Goal: Information Seeking & Learning: Learn about a topic

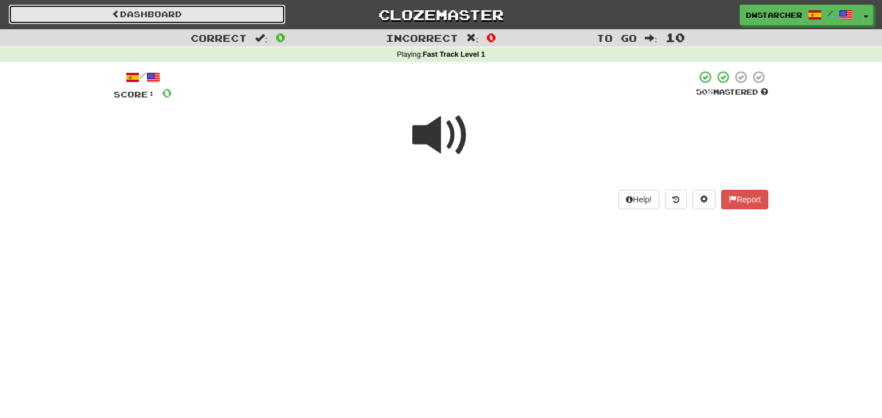
click at [225, 12] on link "Dashboard" at bounding box center [147, 15] width 277 height 20
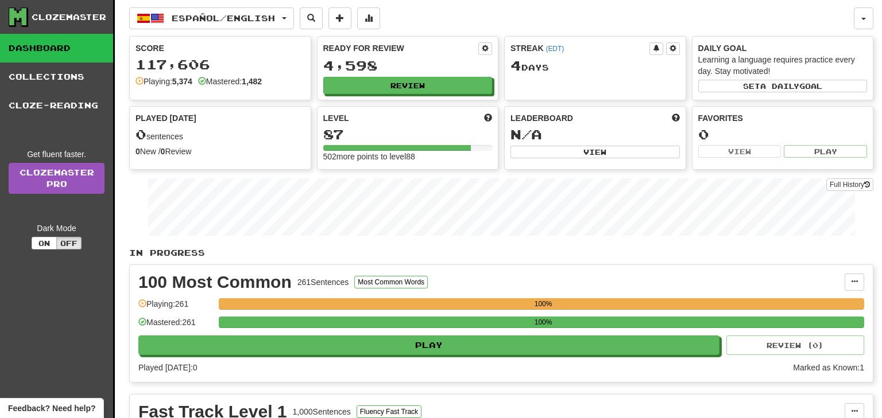
click at [718, 367] on div "Played [DATE]: 0" at bounding box center [465, 367] width 654 height 11
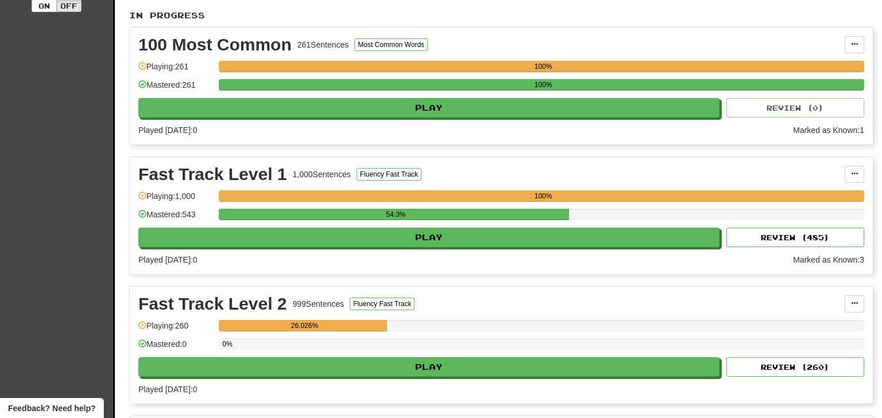
scroll to position [239, 0]
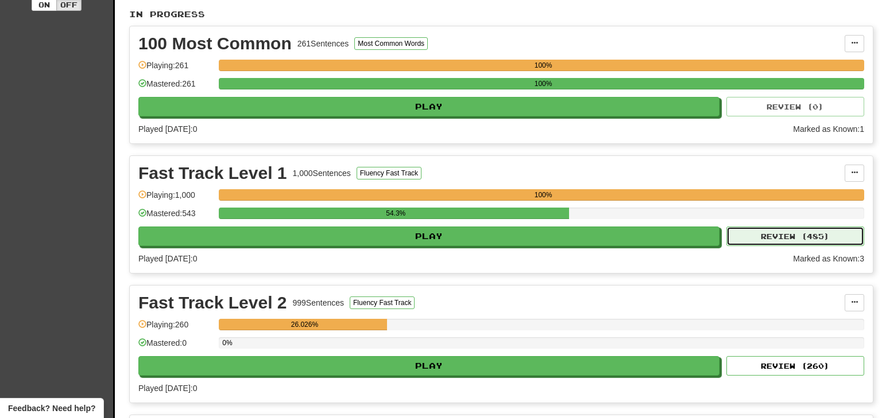
click at [784, 234] on button "Review ( 485 )" at bounding box center [795, 237] width 138 height 20
select select "**"
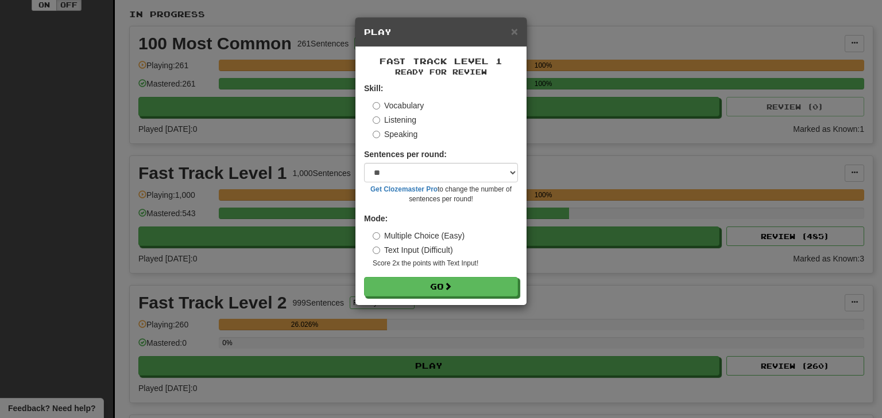
click at [398, 123] on label "Listening" at bounding box center [395, 119] width 44 height 11
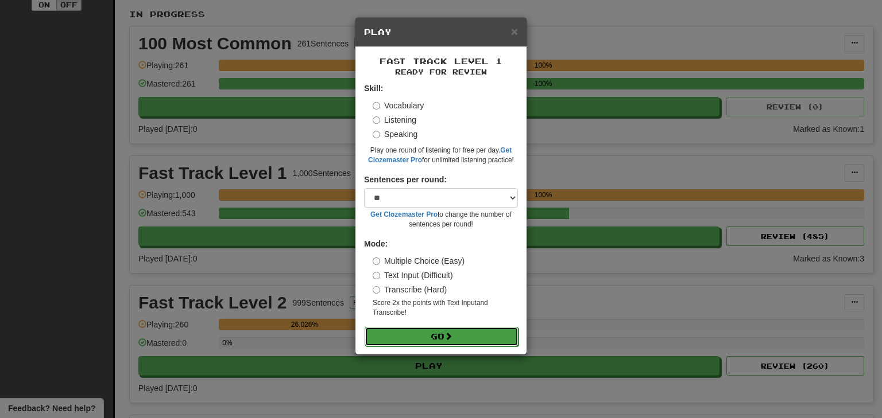
click at [440, 338] on button "Go" at bounding box center [442, 337] width 154 height 20
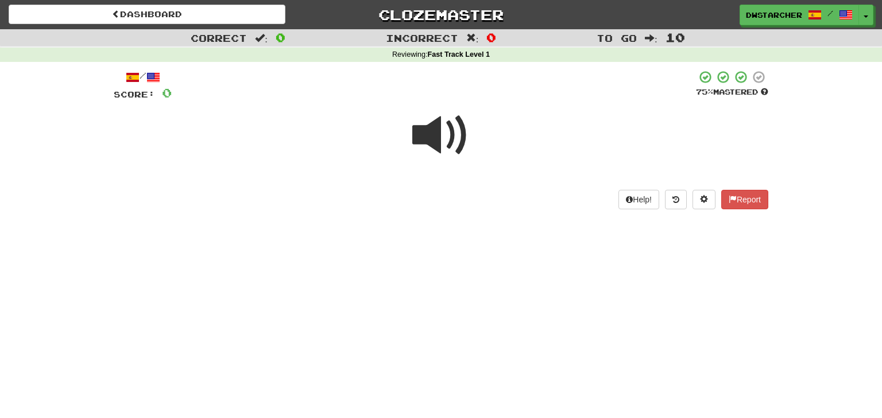
click at [439, 134] on span at bounding box center [440, 135] width 57 height 57
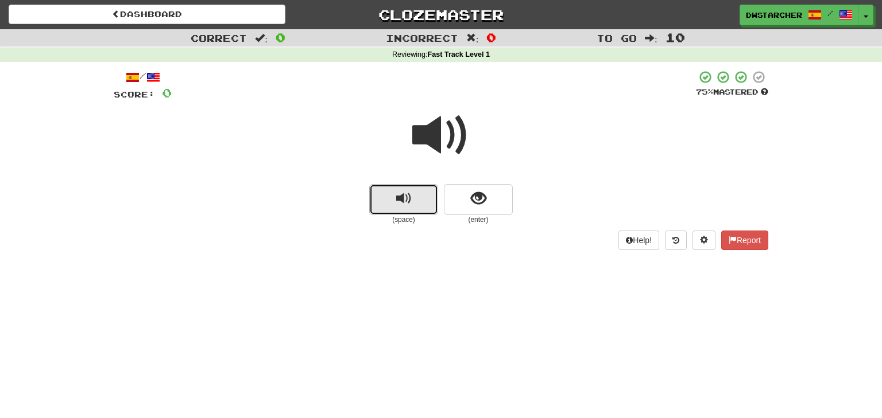
click at [408, 200] on span "replay audio" at bounding box center [403, 198] width 15 height 15
click at [465, 211] on button "show sentence" at bounding box center [478, 199] width 69 height 31
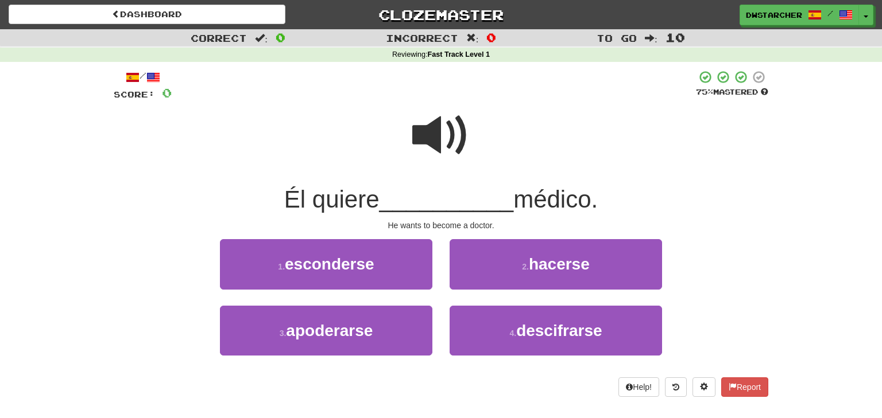
click at [438, 139] on span at bounding box center [440, 135] width 57 height 57
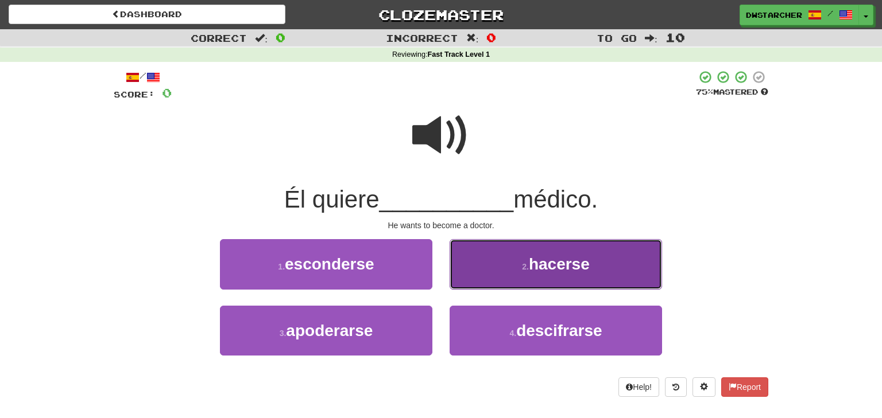
click at [526, 276] on button "2 . hacerse" at bounding box center [555, 264] width 212 height 50
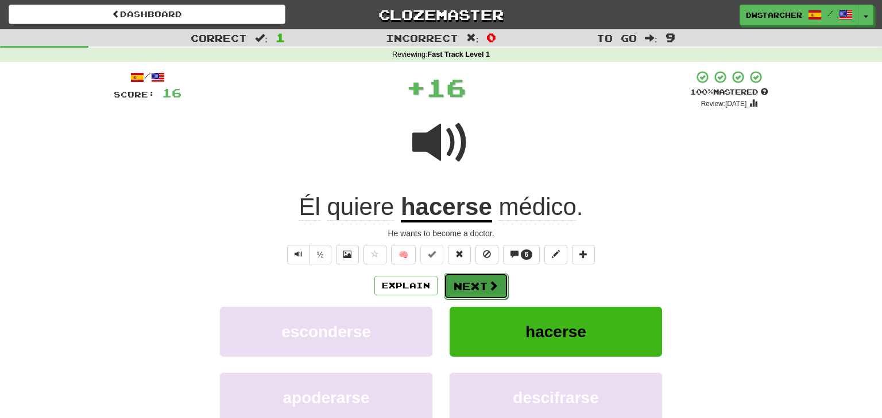
click at [481, 294] on button "Next" at bounding box center [476, 286] width 64 height 26
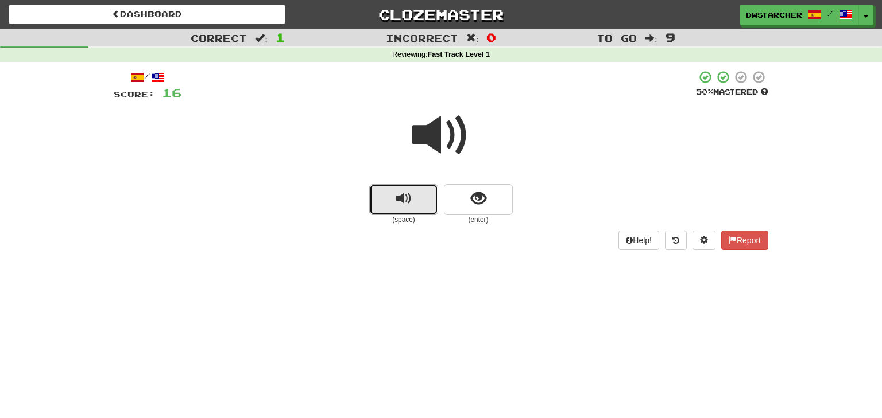
click at [409, 199] on span "replay audio" at bounding box center [403, 198] width 15 height 15
click at [457, 204] on button "show sentence" at bounding box center [478, 199] width 69 height 31
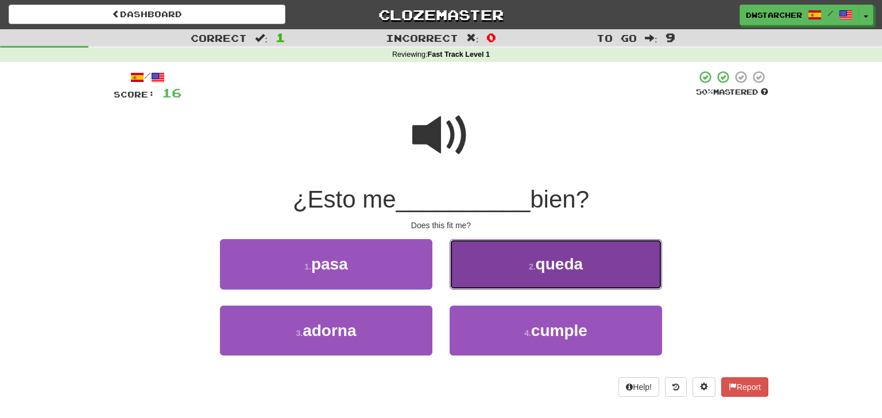
click at [544, 273] on span "queda" at bounding box center [559, 264] width 47 height 18
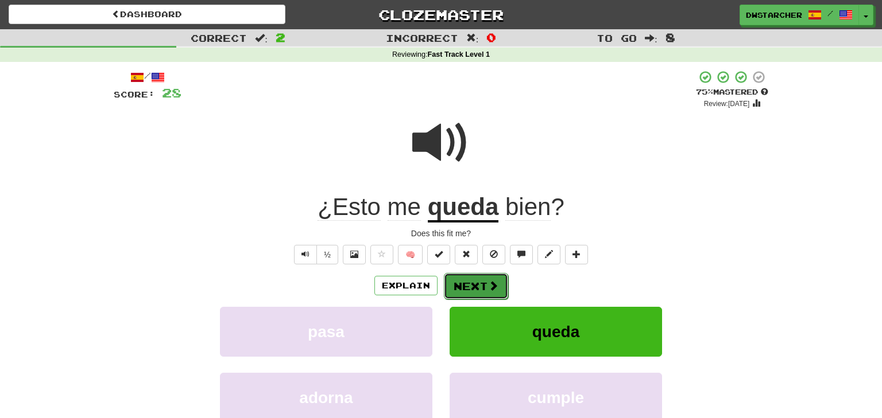
click at [482, 298] on button "Next" at bounding box center [476, 286] width 64 height 26
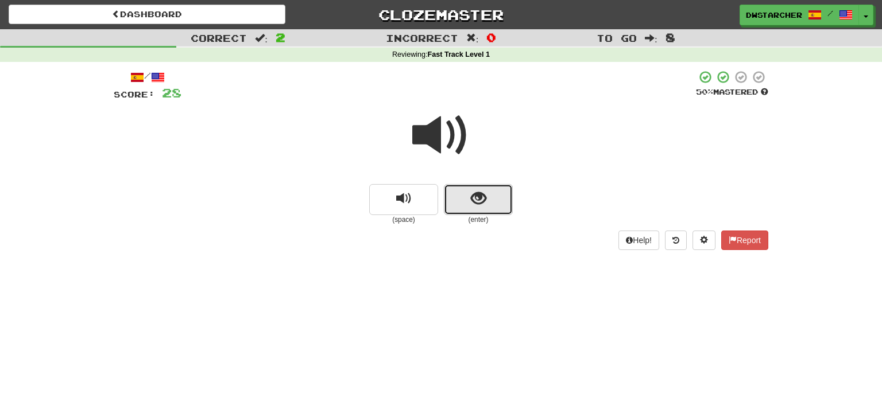
click at [473, 206] on span "show sentence" at bounding box center [478, 198] width 15 height 15
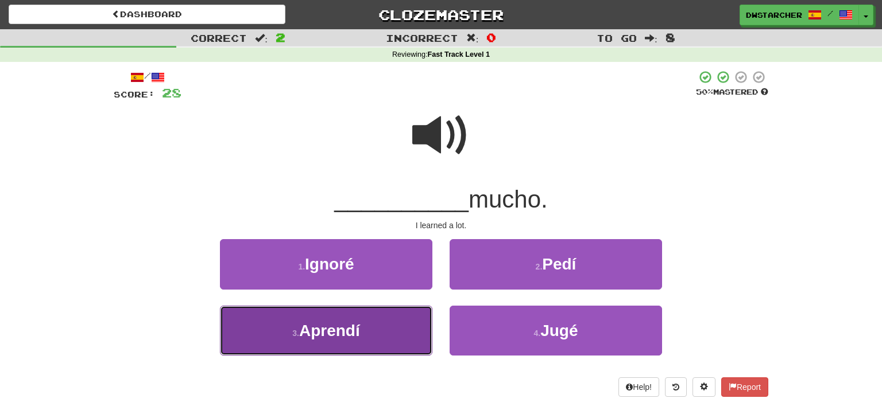
click at [391, 325] on button "3 . Aprendí" at bounding box center [326, 331] width 212 height 50
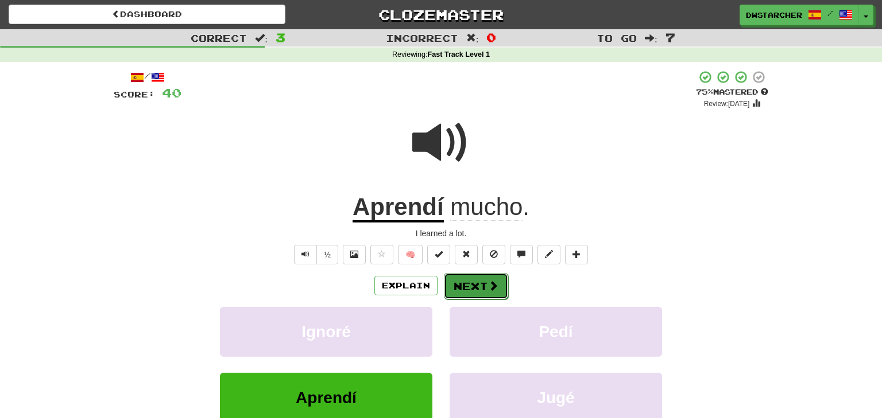
click at [471, 286] on button "Next" at bounding box center [476, 286] width 64 height 26
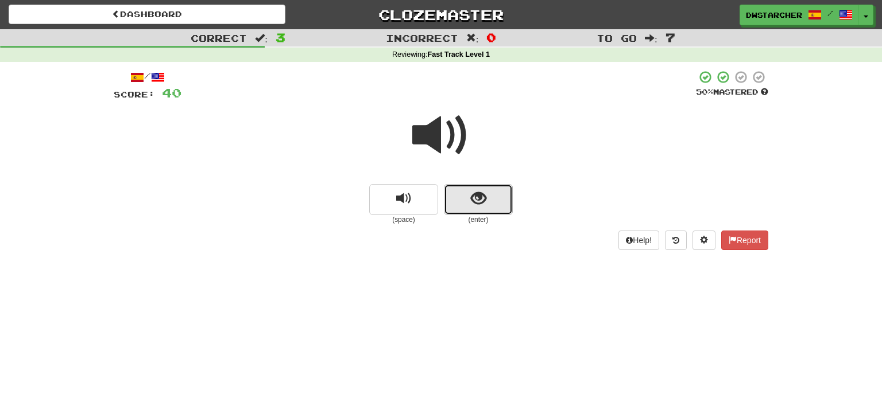
click at [471, 200] on span "show sentence" at bounding box center [478, 198] width 15 height 15
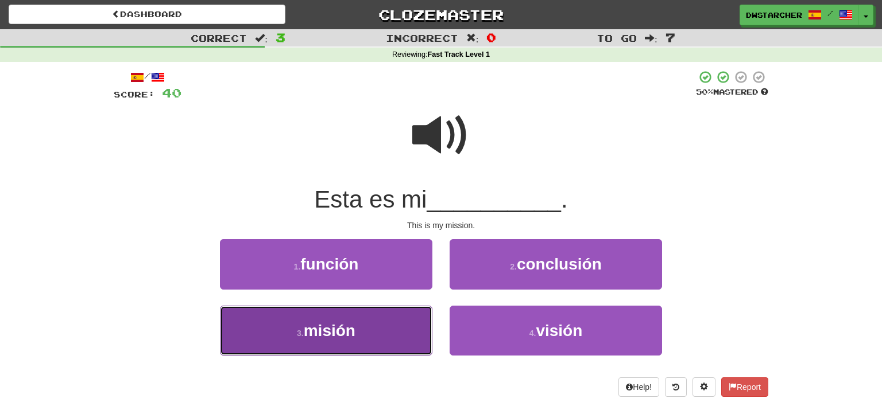
click at [374, 328] on button "3 . misión" at bounding box center [326, 331] width 212 height 50
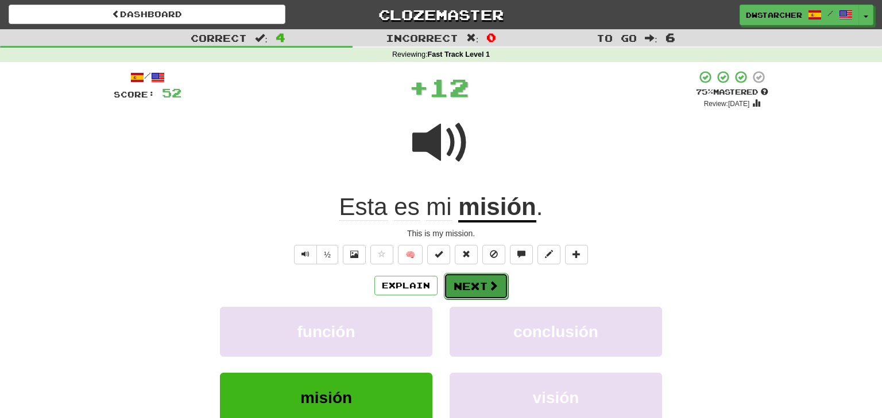
click at [475, 285] on button "Next" at bounding box center [476, 286] width 64 height 26
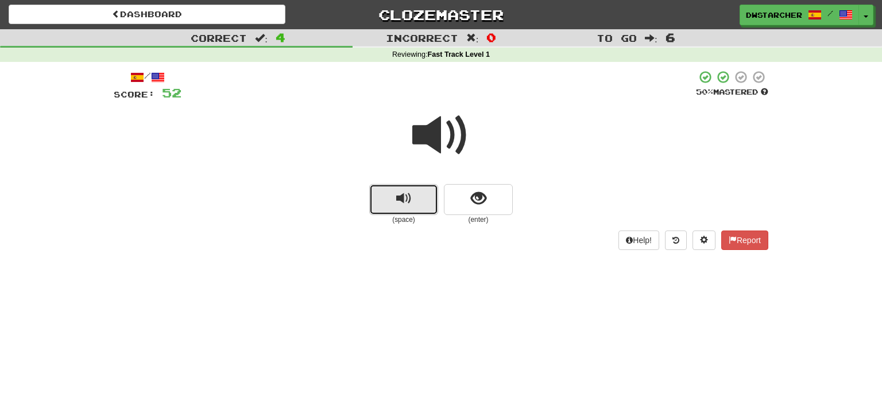
click at [410, 199] on span "replay audio" at bounding box center [403, 198] width 15 height 15
click at [465, 203] on button "show sentence" at bounding box center [478, 199] width 69 height 31
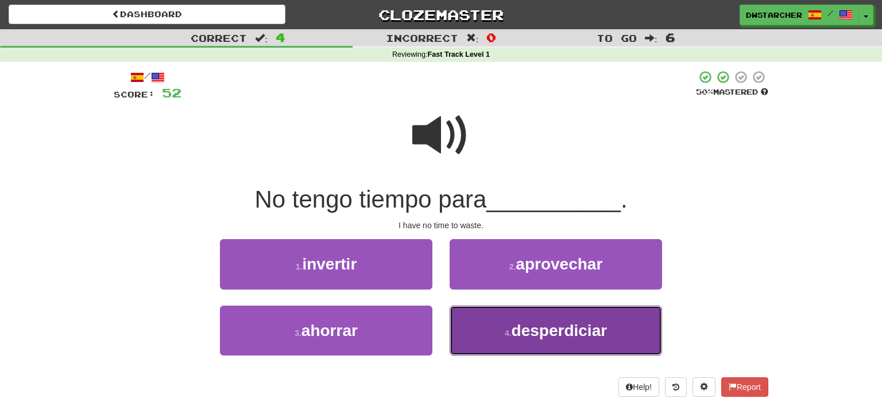
click at [510, 331] on small "4 ." at bounding box center [508, 333] width 7 height 9
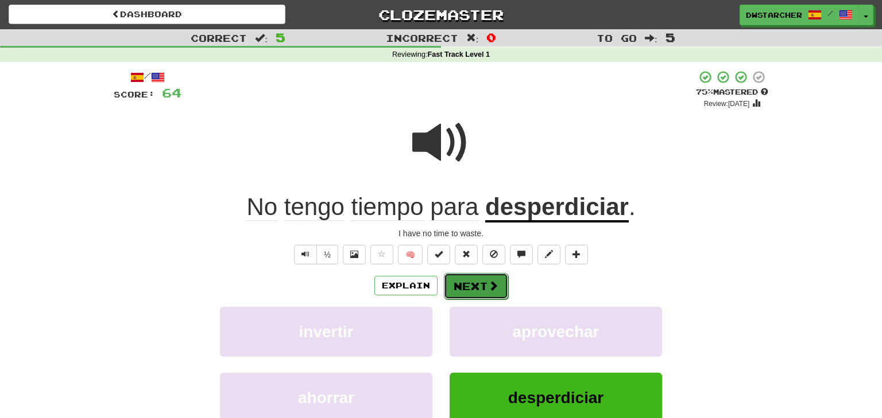
click at [485, 284] on button "Next" at bounding box center [476, 286] width 64 height 26
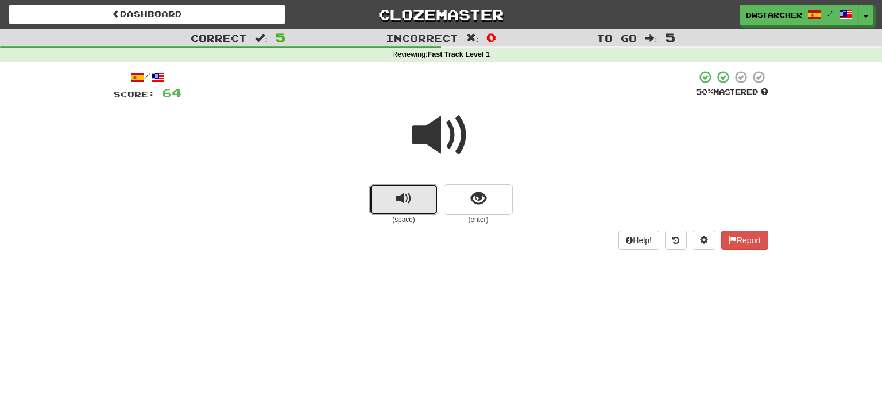
click at [419, 203] on button "replay audio" at bounding box center [403, 199] width 69 height 31
click at [483, 206] on span "show sentence" at bounding box center [478, 198] width 15 height 15
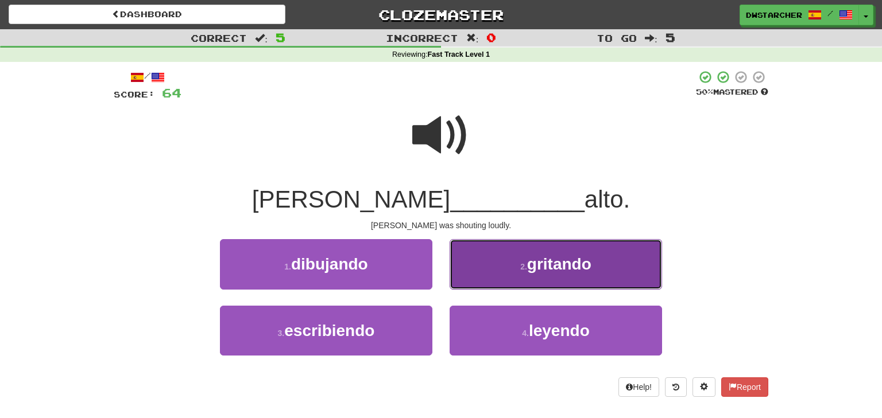
click at [487, 261] on button "2 . gritando" at bounding box center [555, 264] width 212 height 50
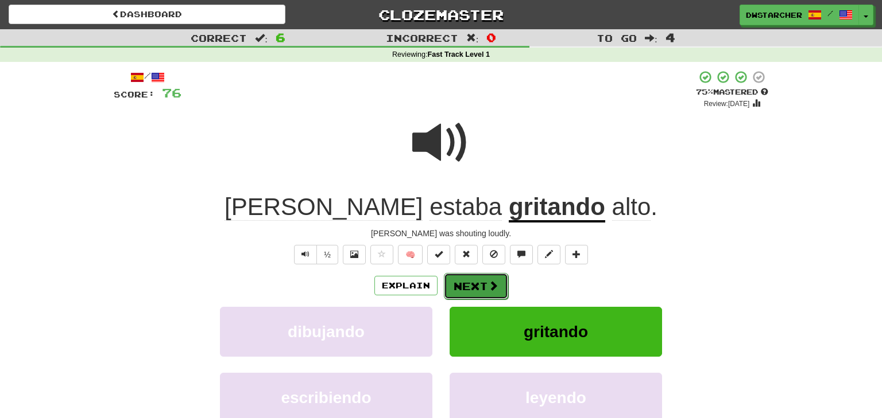
click at [470, 285] on button "Next" at bounding box center [476, 286] width 64 height 26
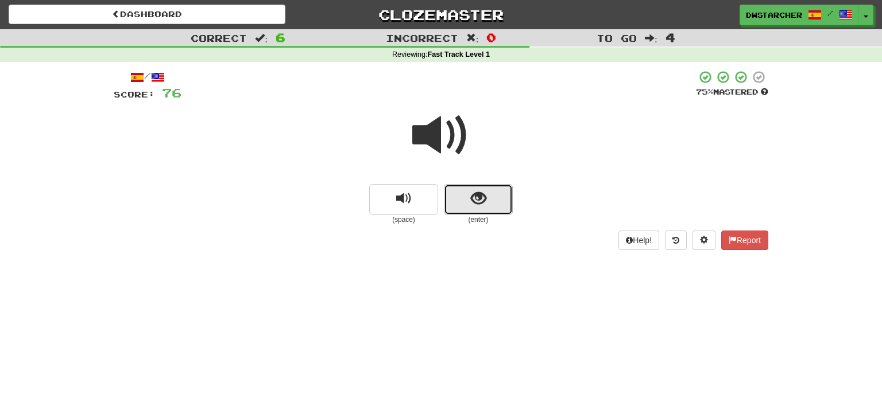
click at [466, 206] on button "show sentence" at bounding box center [478, 199] width 69 height 31
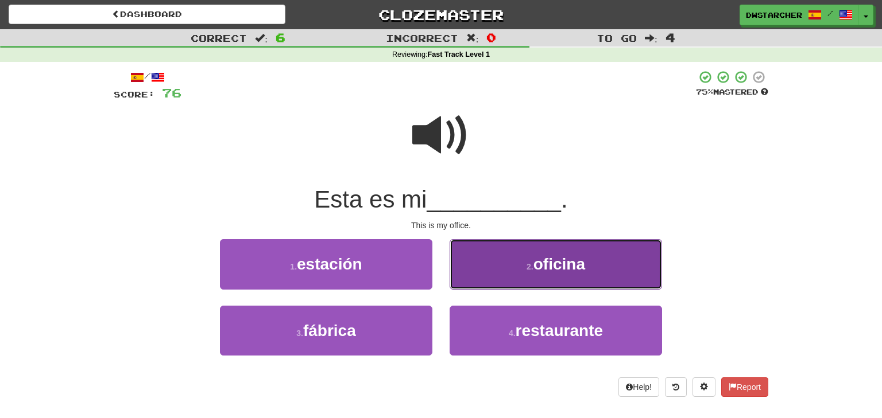
click at [514, 264] on button "2 . oficina" at bounding box center [555, 264] width 212 height 50
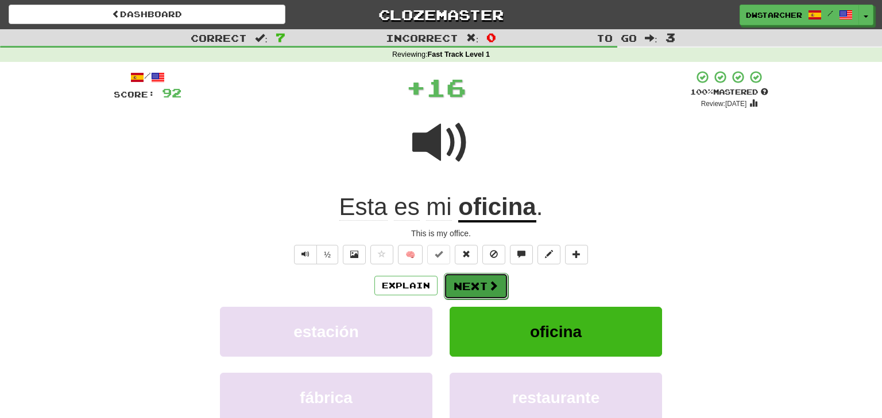
click at [477, 285] on button "Next" at bounding box center [476, 286] width 64 height 26
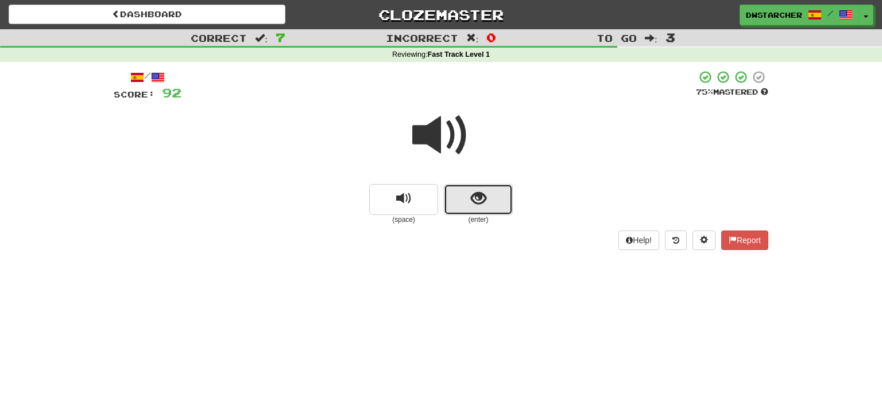
click at [482, 206] on span "show sentence" at bounding box center [478, 198] width 15 height 15
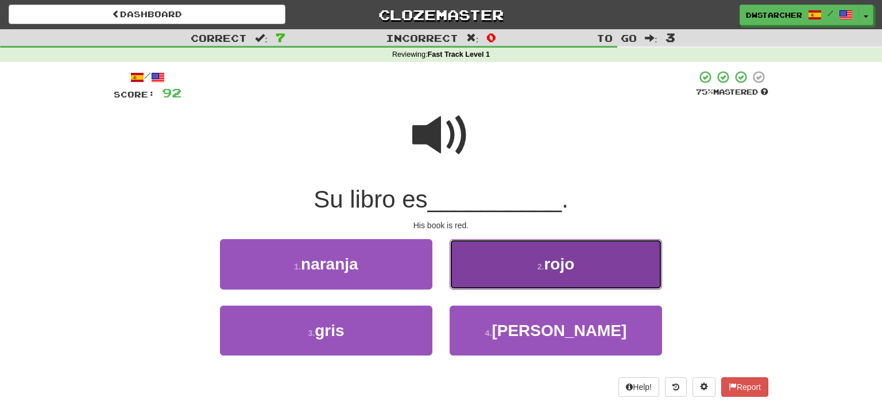
click at [493, 257] on button "2 . rojo" at bounding box center [555, 264] width 212 height 50
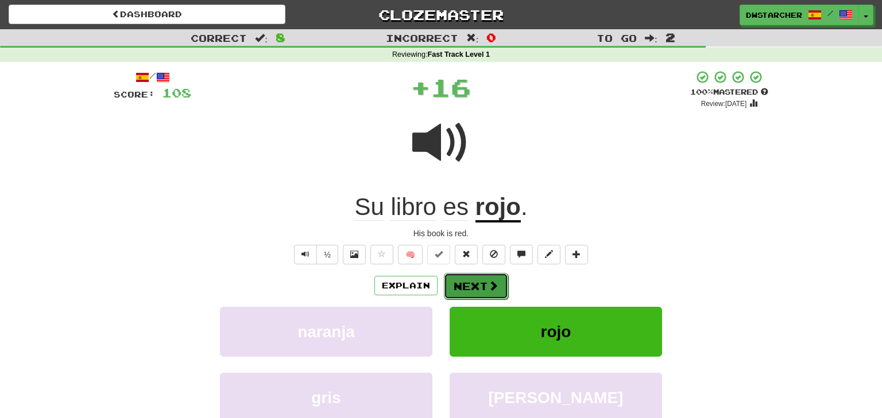
click at [478, 290] on button "Next" at bounding box center [476, 286] width 64 height 26
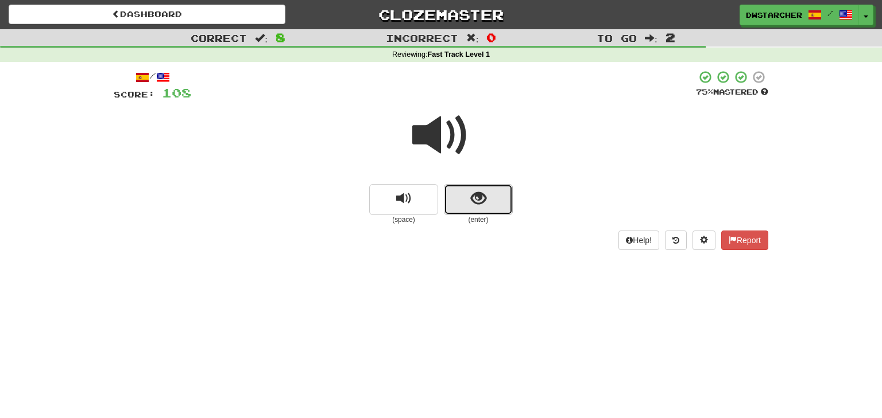
click at [480, 206] on span "show sentence" at bounding box center [478, 198] width 15 height 15
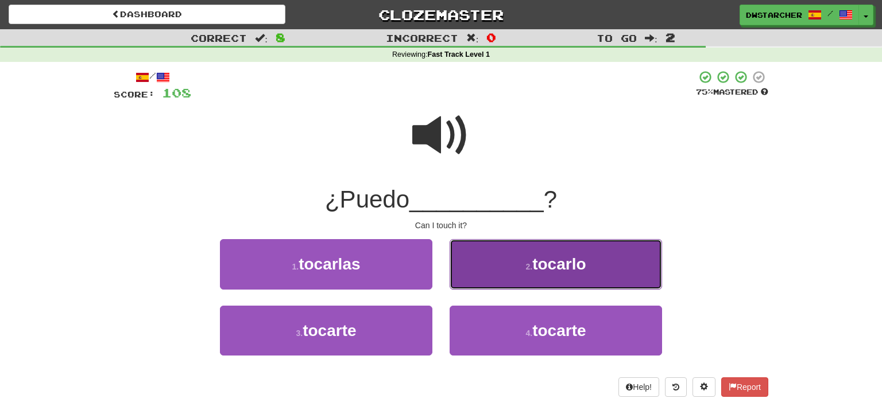
click at [489, 258] on button "2 . tocarlo" at bounding box center [555, 264] width 212 height 50
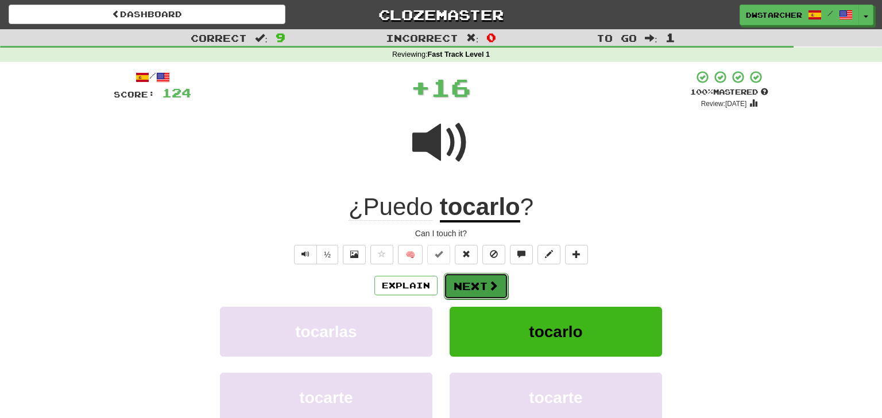
click at [473, 285] on button "Next" at bounding box center [476, 286] width 64 height 26
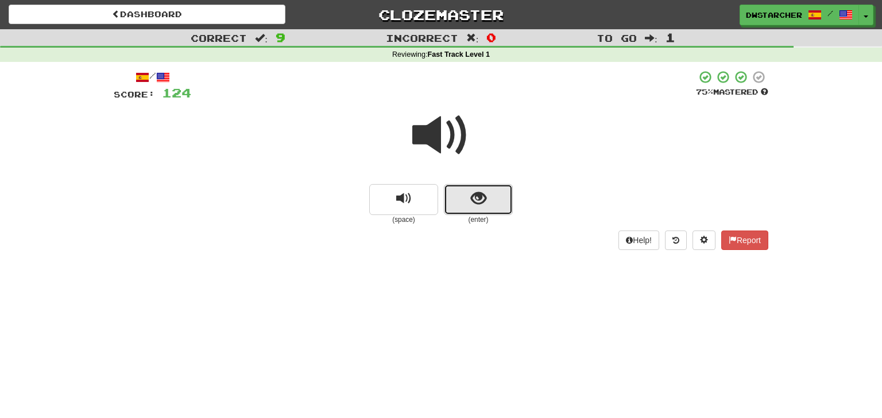
click at [467, 205] on button "show sentence" at bounding box center [478, 199] width 69 height 31
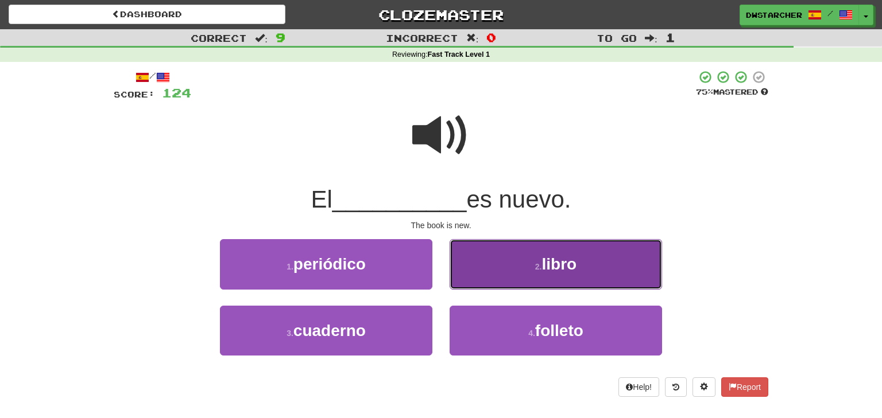
click at [491, 273] on button "2 . libro" at bounding box center [555, 264] width 212 height 50
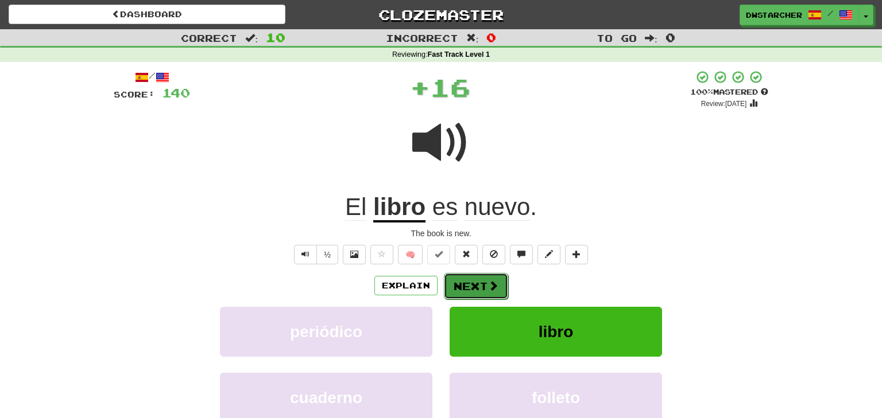
click at [472, 285] on button "Next" at bounding box center [476, 286] width 64 height 26
